Goal: Information Seeking & Learning: Check status

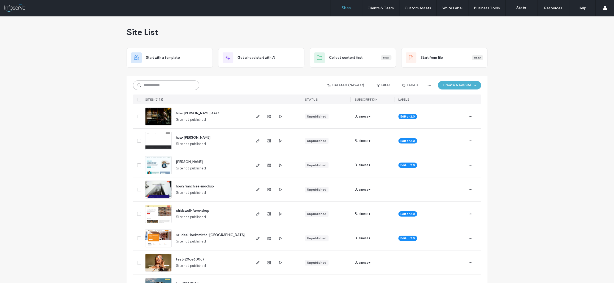
click at [161, 85] on input at bounding box center [166, 86] width 66 height 10
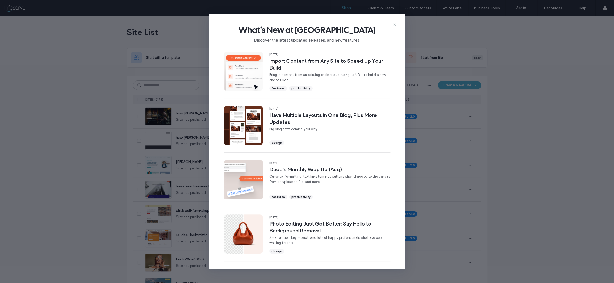
click at [393, 25] on icon at bounding box center [394, 25] width 4 height 4
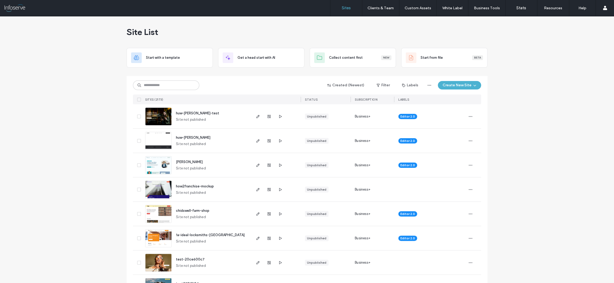
click at [394, 25] on div "Site List" at bounding box center [306, 32] width 361 height 32
click at [184, 81] on input at bounding box center [166, 86] width 66 height 10
click at [164, 85] on input at bounding box center [166, 86] width 66 height 10
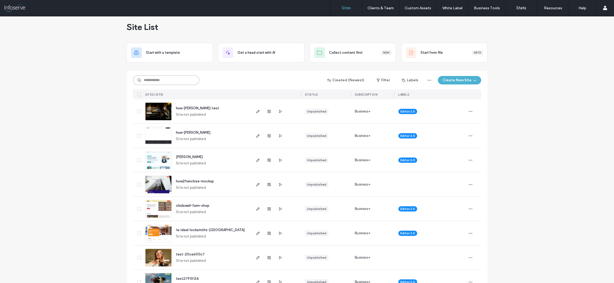
click at [166, 83] on input at bounding box center [166, 81] width 66 height 10
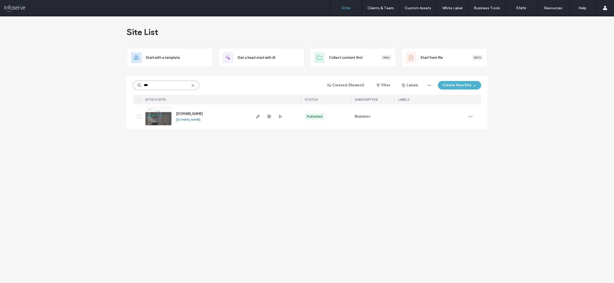
scroll to position [0, 0]
type input "***"
click at [203, 113] on span "www.mccullochplumbingandgas.com" at bounding box center [189, 114] width 27 height 4
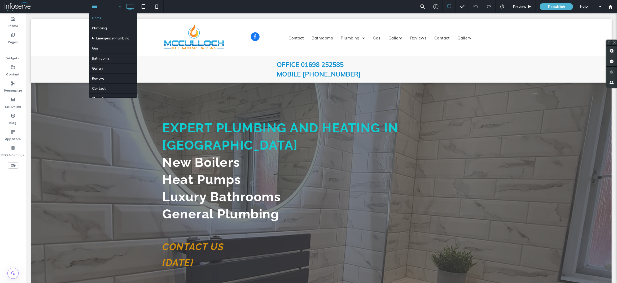
click at [108, 8] on input at bounding box center [105, 6] width 27 height 13
click at [108, 5] on input at bounding box center [105, 6] width 27 height 13
click at [614, 6] on div at bounding box center [610, 7] width 13 height 5
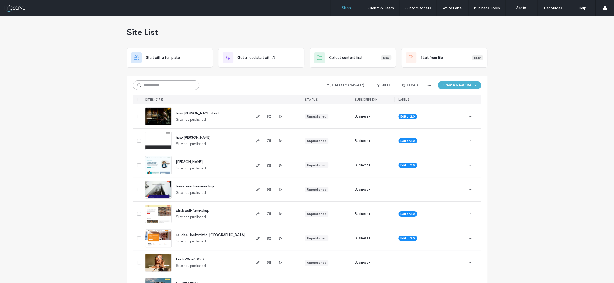
click at [163, 83] on input at bounding box center [166, 86] width 66 height 10
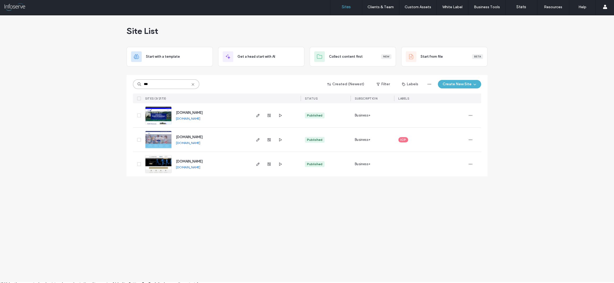
scroll to position [1, 0]
type input "***"
click at [196, 162] on span "[DOMAIN_NAME]" at bounding box center [189, 161] width 27 height 4
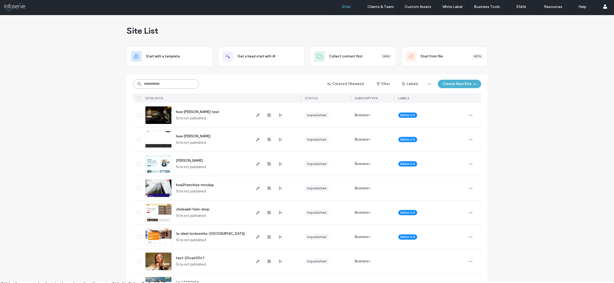
click at [164, 82] on input at bounding box center [166, 84] width 66 height 10
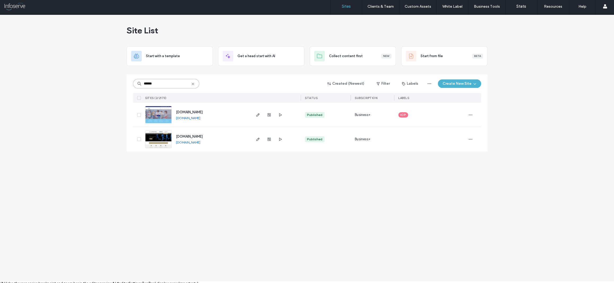
scroll to position [2, 0]
type input "******"
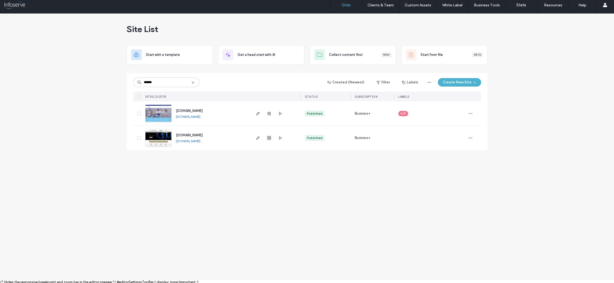
click at [270, 139] on icon "button" at bounding box center [269, 138] width 4 height 4
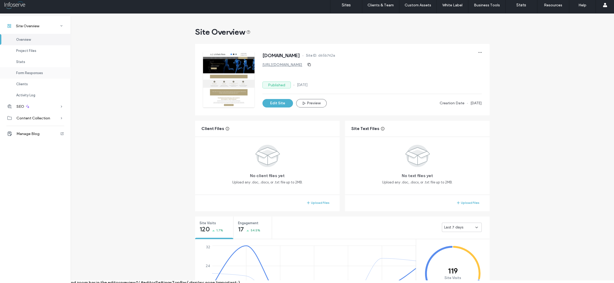
click at [31, 72] on span "Form Responses" at bounding box center [29, 73] width 27 height 4
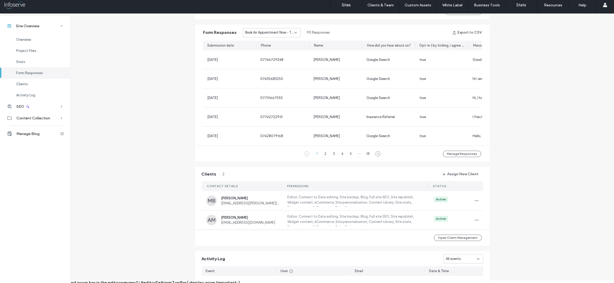
scroll to position [340, 0]
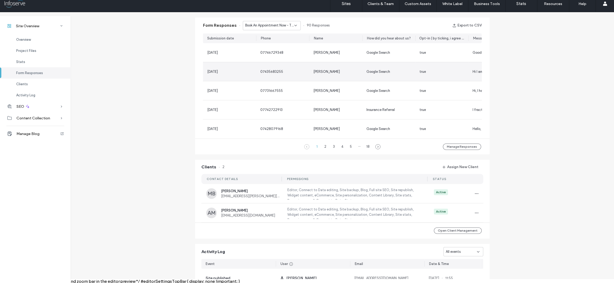
scroll to position [329, 0]
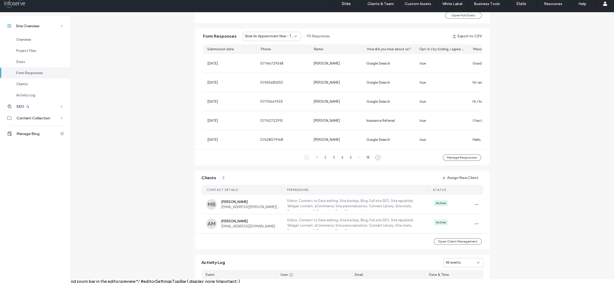
click at [293, 36] on icon at bounding box center [295, 36] width 4 height 4
click at [286, 52] on span "Book An Appointment Now - Home page" at bounding box center [267, 54] width 51 height 5
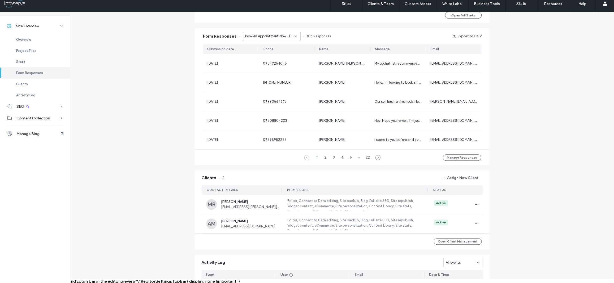
click at [293, 34] on icon at bounding box center [295, 36] width 4 height 4
click at [275, 63] on span "Book An Appointment Now - Sports Injuries page" at bounding box center [267, 64] width 51 height 5
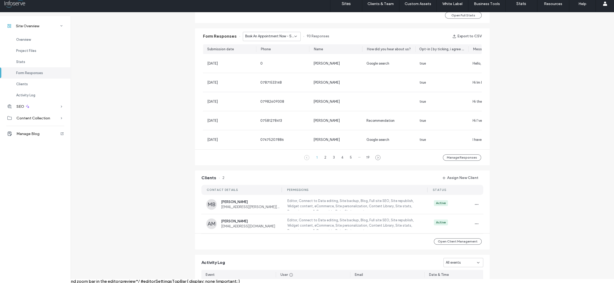
click at [278, 36] on span "Book An Appointment Now - Sports Injuries page" at bounding box center [269, 36] width 49 height 5
click at [269, 72] on span "Book An Appointment Now - Conditions page" at bounding box center [267, 73] width 51 height 5
click at [269, 33] on div "Book An Appointment Now - Conditions page" at bounding box center [272, 36] width 58 height 9
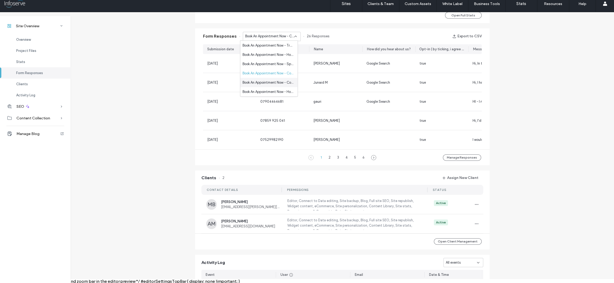
click at [258, 82] on span "Book An Appointment Now - Contact page" at bounding box center [267, 82] width 51 height 5
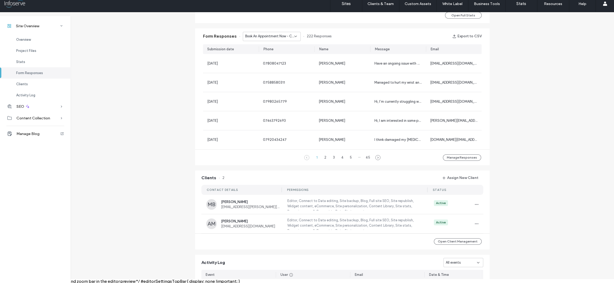
click at [268, 37] on span "Book An Appointment Now - Contact page" at bounding box center [269, 36] width 49 height 5
click at [266, 81] on span "Book An Appointment Now - Home page" at bounding box center [267, 82] width 51 height 5
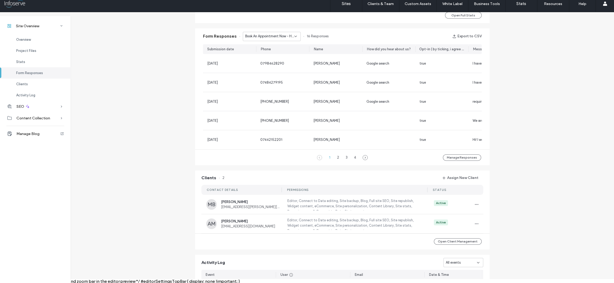
click at [266, 41] on div "Form Responses Book An Appointment Now - Home page 16 Responses Export to CSV" at bounding box center [342, 36] width 294 height 16
click at [267, 39] on div "Book An Appointment Now - Home page" at bounding box center [272, 36] width 58 height 9
click at [267, 91] on span "Book An Appointment Now - Contact page" at bounding box center [267, 91] width 51 height 5
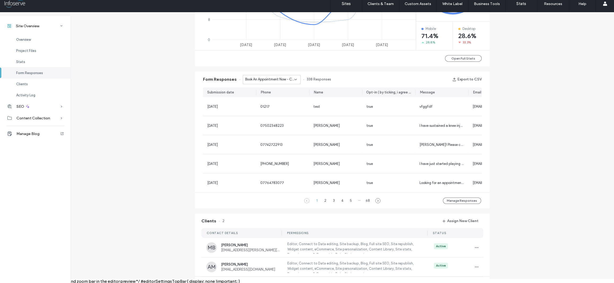
scroll to position [233, 0]
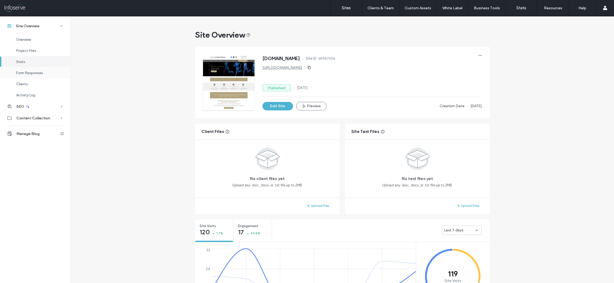
click at [30, 70] on div "Form Responses" at bounding box center [35, 72] width 71 height 11
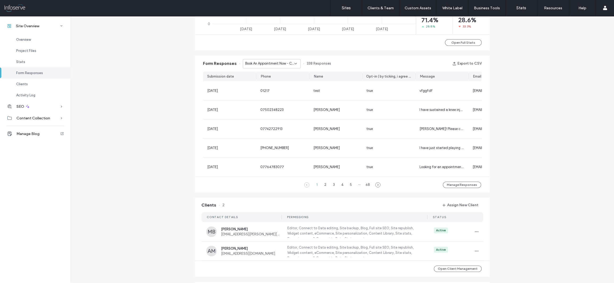
scroll to position [343, 0]
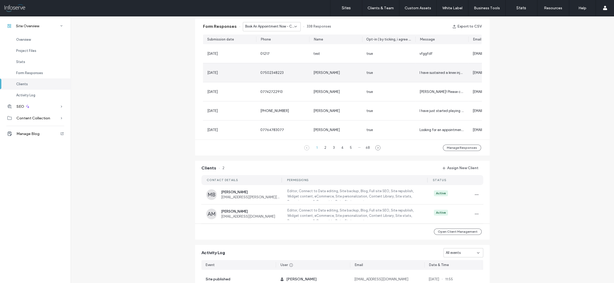
scroll to position [346, 0]
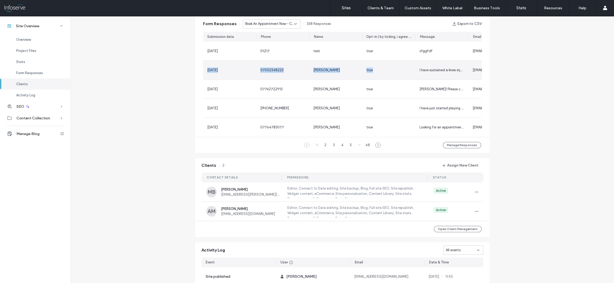
drag, startPoint x: 205, startPoint y: 69, endPoint x: 397, endPoint y: 72, distance: 192.0
click at [397, 72] on section "[DATE] 01217 test true vfggfdf [EMAIL_ADDRESS][DOMAIN_NAME] Recommendation [DAT…" at bounding box center [342, 89] width 278 height 95
click at [397, 72] on div "true" at bounding box center [388, 70] width 45 height 5
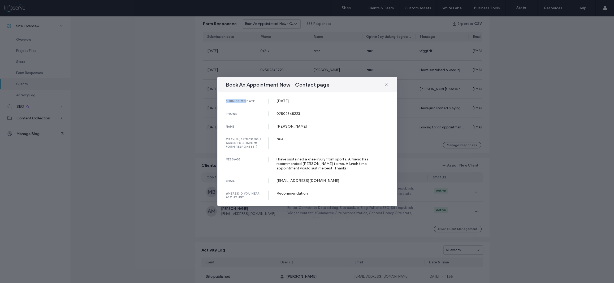
click at [397, 72] on div "Book An Appointment Now - Contact page submission date [DATE] phone [PHONE_NUMB…" at bounding box center [307, 141] width 614 height 283
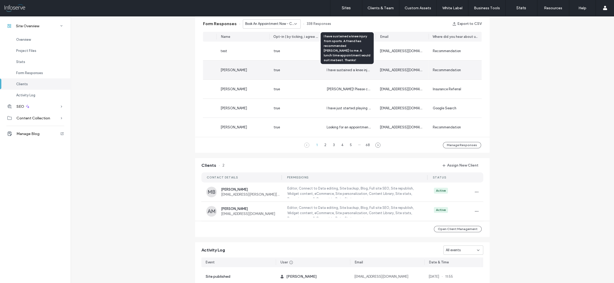
scroll to position [0, 0]
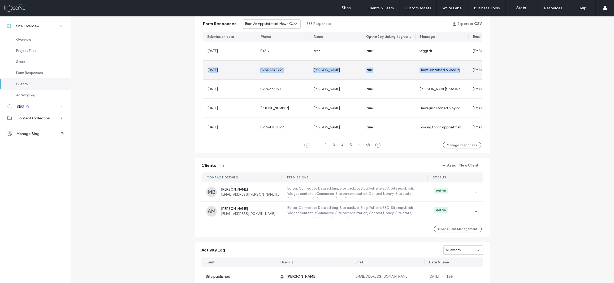
drag, startPoint x: 241, startPoint y: 70, endPoint x: 437, endPoint y: 75, distance: 196.6
click at [437, 75] on section "[DATE] 01217 test true vfggfdf [EMAIL_ADDRESS][DOMAIN_NAME] Recommendation [DAT…" at bounding box center [342, 89] width 278 height 95
click at [437, 75] on div "I have sustained a knee injury from sports. A friend has recommended [PERSON_NA…" at bounding box center [441, 70] width 53 height 19
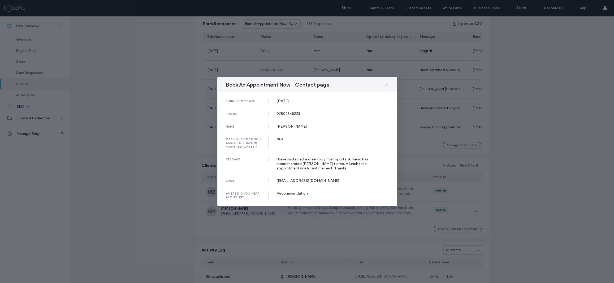
click at [388, 86] on icon at bounding box center [386, 85] width 4 height 4
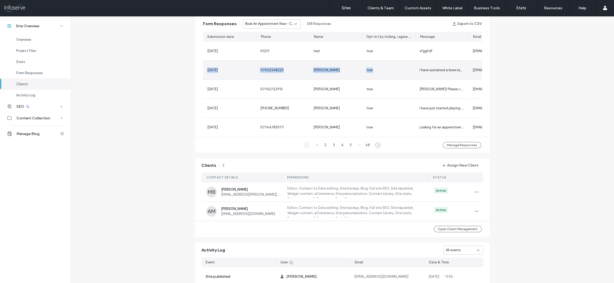
drag, startPoint x: 205, startPoint y: 71, endPoint x: 394, endPoint y: 72, distance: 189.1
click at [394, 72] on section "[DATE] 01217 test true vfggfdf [EMAIL_ADDRESS][DOMAIN_NAME] Recommendation [DAT…" at bounding box center [342, 89] width 278 height 95
click at [394, 72] on div "true" at bounding box center [388, 70] width 45 height 5
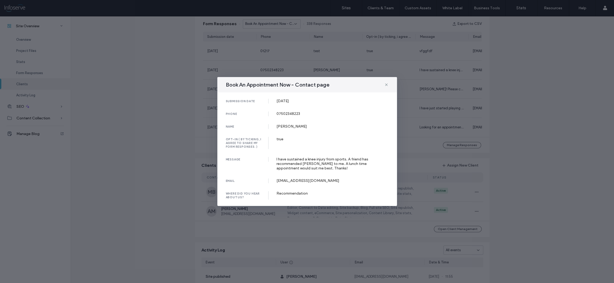
click at [389, 85] on div "Book An Appointment Now - Contact page" at bounding box center [307, 84] width 180 height 15
click at [385, 85] on icon at bounding box center [386, 85] width 4 height 4
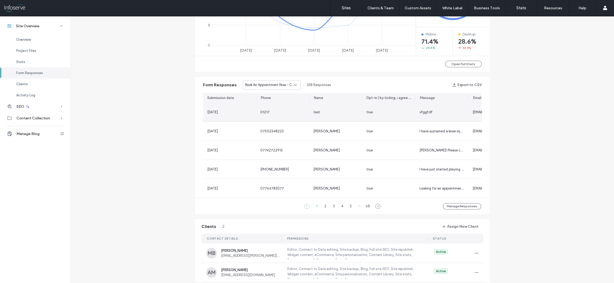
scroll to position [285, 0]
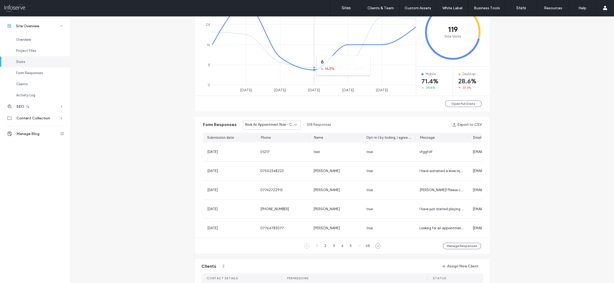
scroll to position [159, 0]
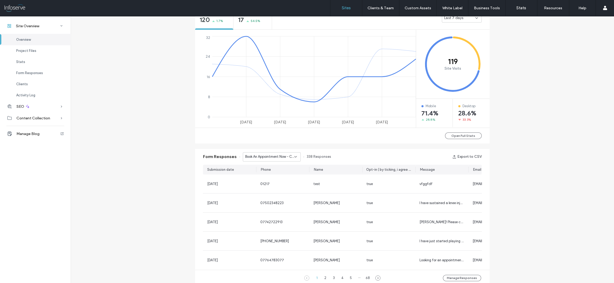
scroll to position [257, 0]
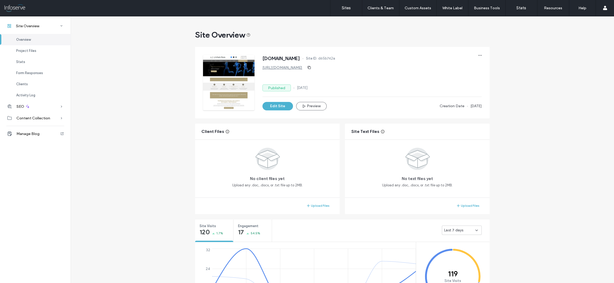
scroll to position [100, 0]
click at [349, 3] on link "Sites" at bounding box center [346, 8] width 32 height 16
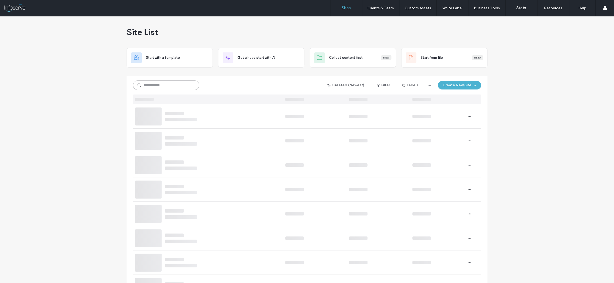
click at [151, 88] on input at bounding box center [166, 86] width 66 height 10
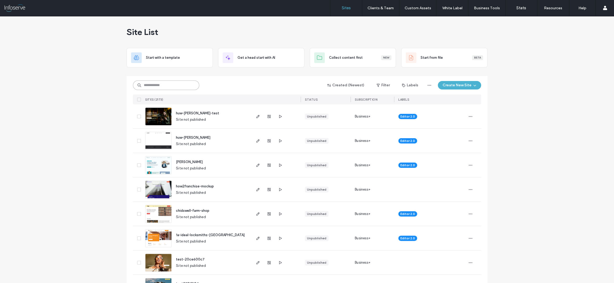
click at [165, 88] on input at bounding box center [166, 86] width 66 height 10
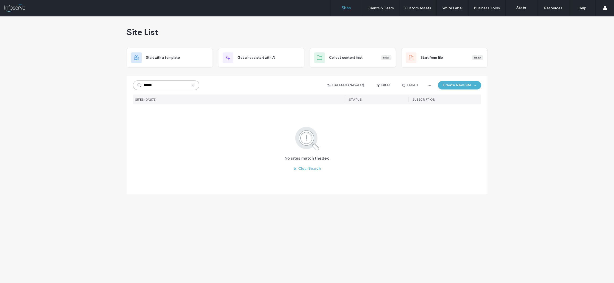
click at [162, 86] on input "******" at bounding box center [166, 86] width 66 height 10
type input "******"
click at [194, 86] on icon at bounding box center [193, 86] width 4 height 4
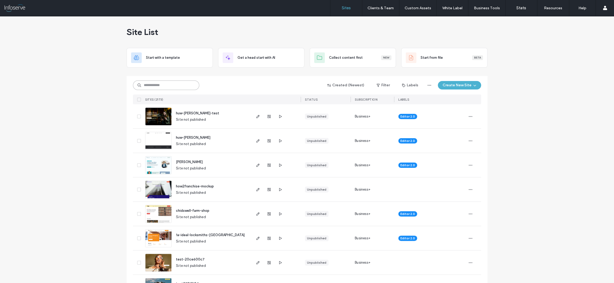
click at [154, 88] on input at bounding box center [166, 86] width 66 height 10
